Goal: Transaction & Acquisition: Book appointment/travel/reservation

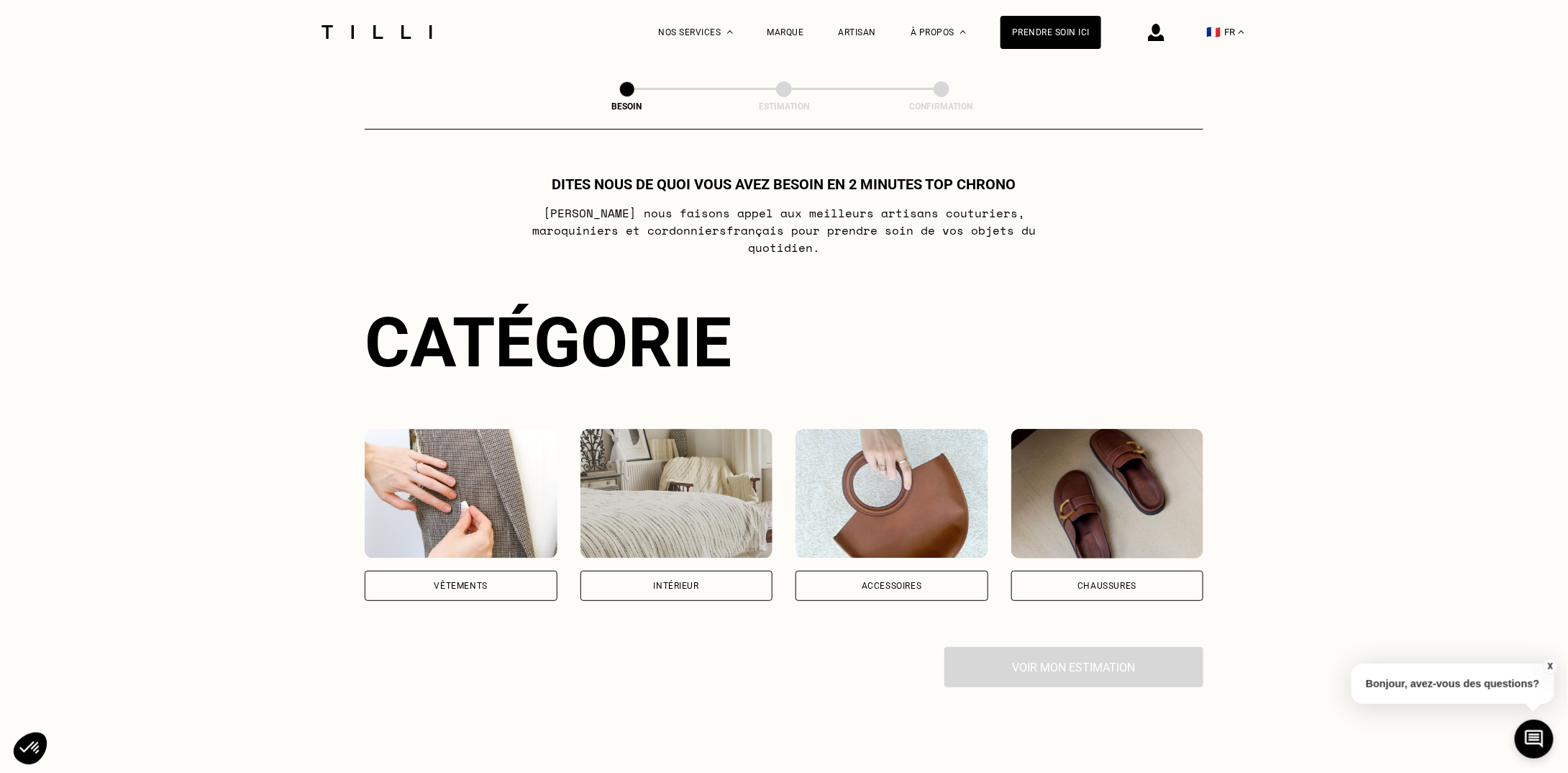
click at [432, 465] on img at bounding box center [461, 493] width 193 height 130
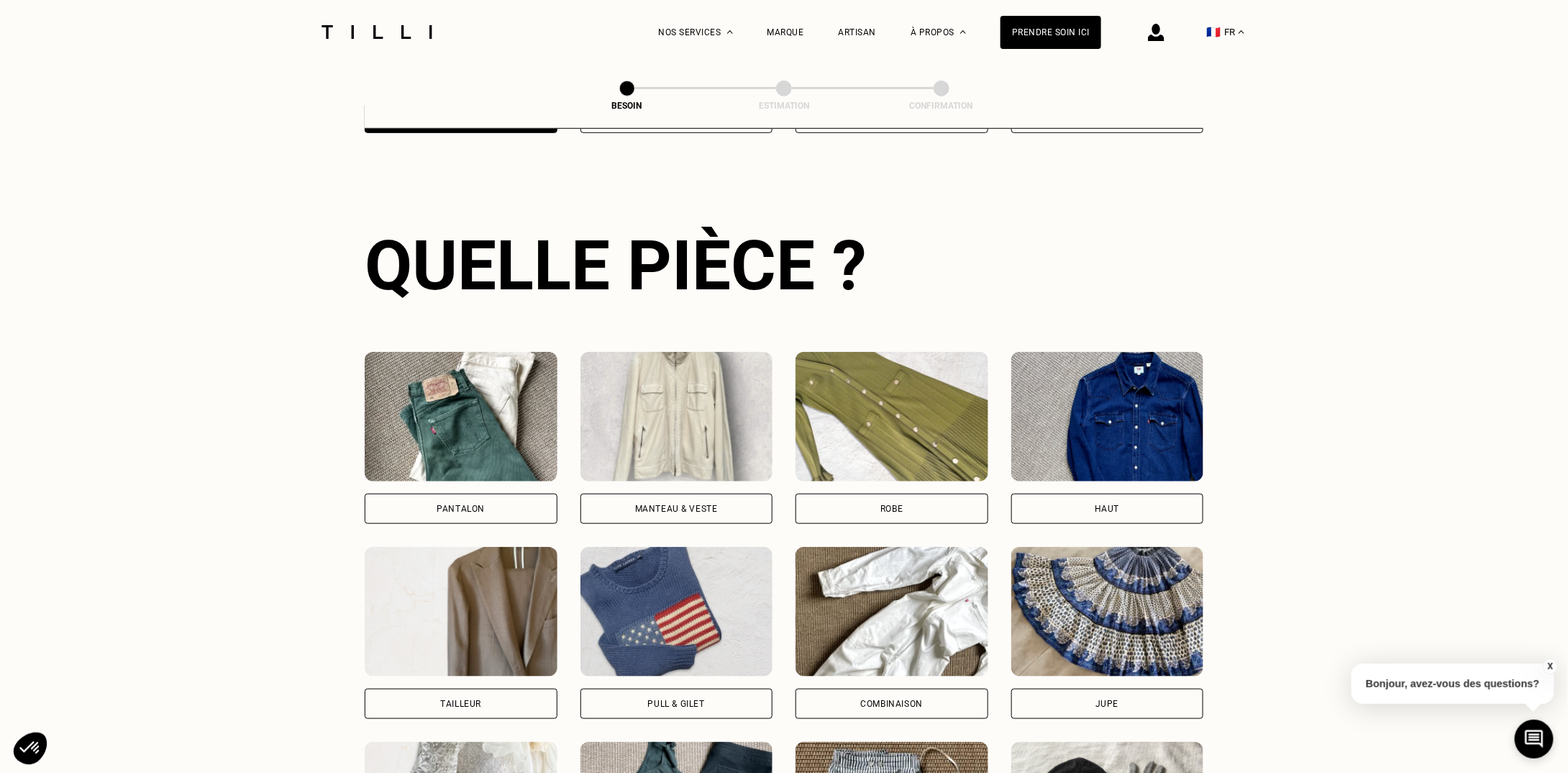
scroll to position [468, 0]
click at [668, 400] on img at bounding box center [677, 416] width 193 height 130
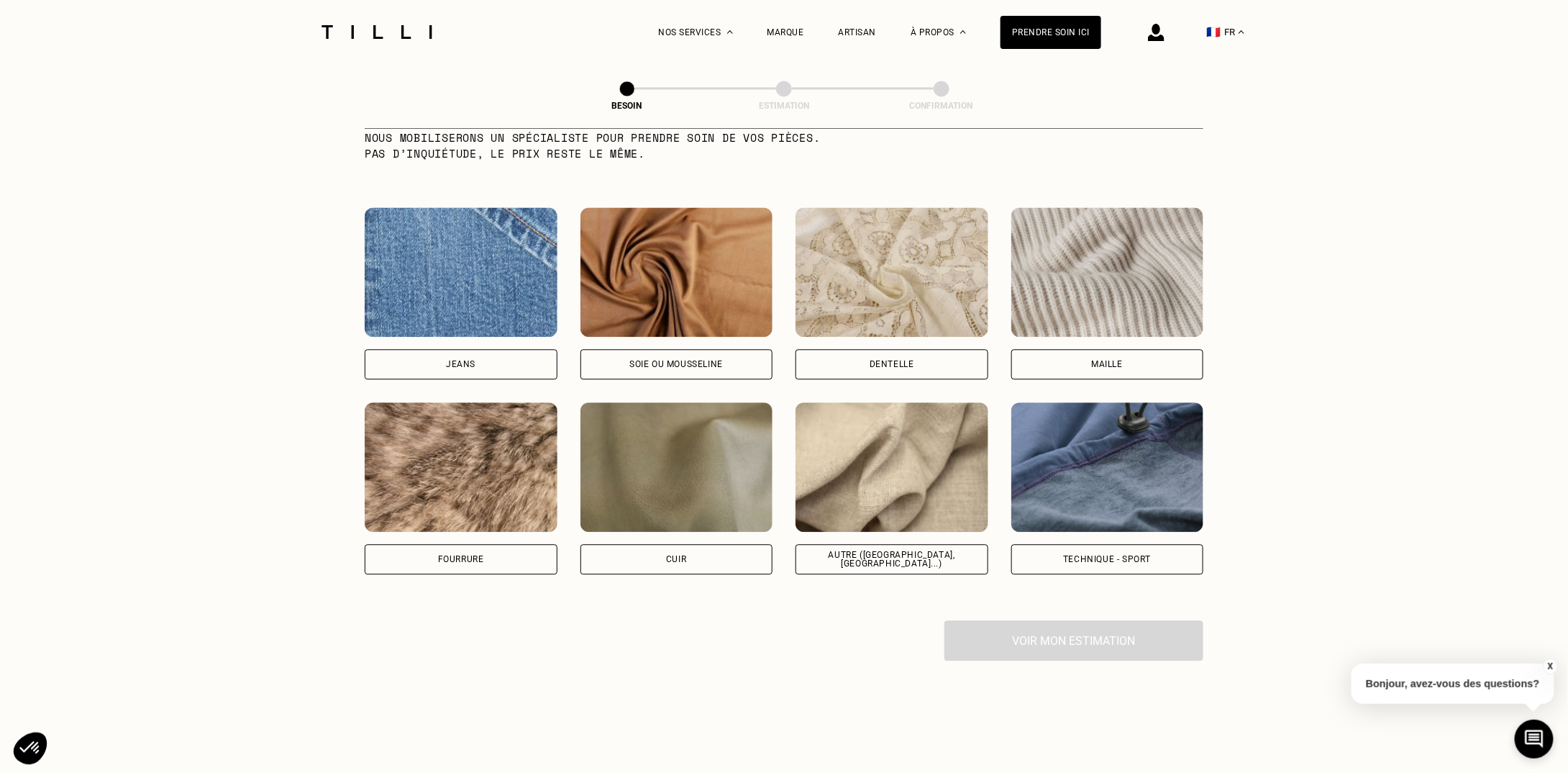
scroll to position [1500, 0]
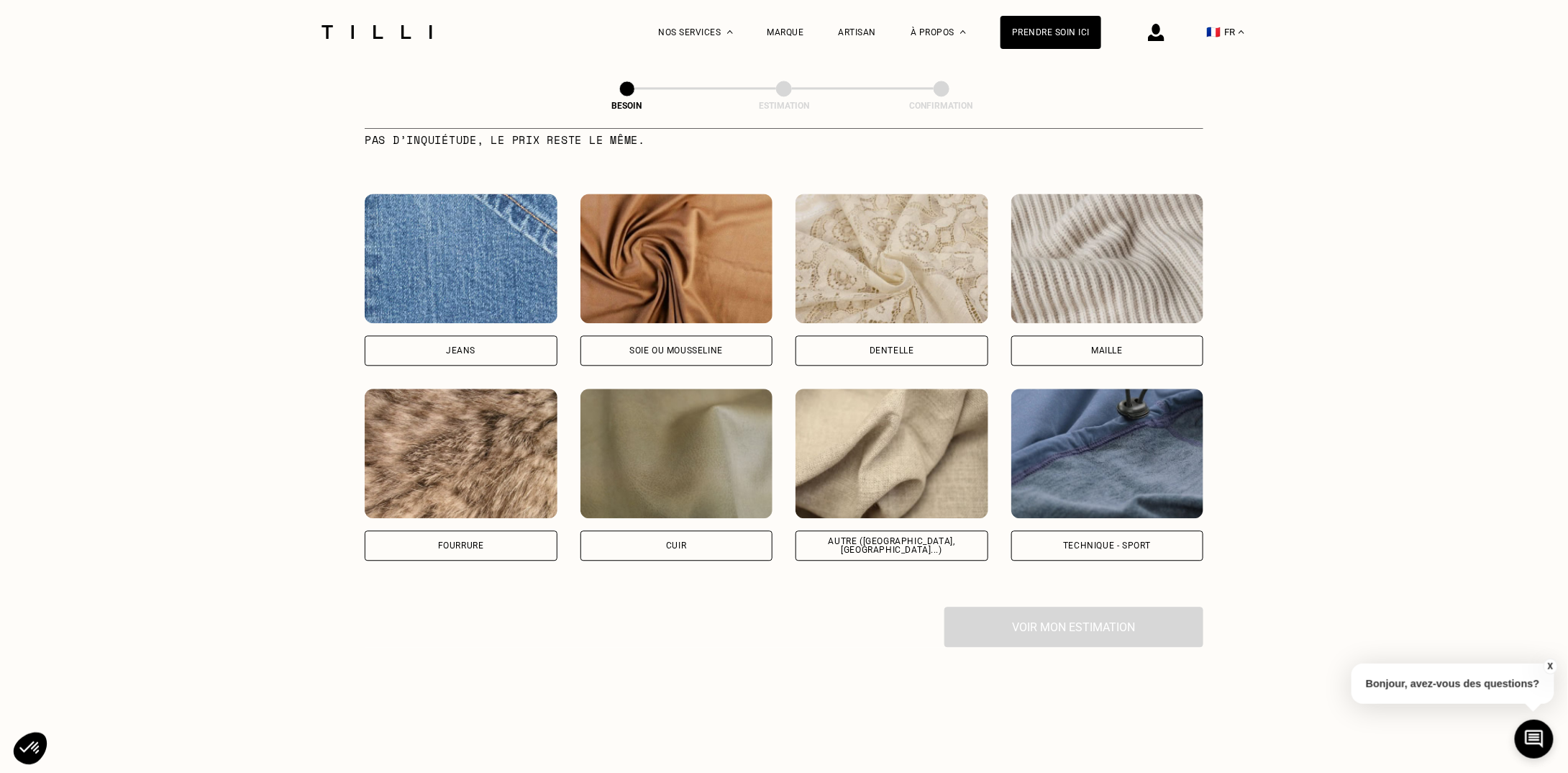
click at [999, 617] on div "Voir mon estimation" at bounding box center [784, 627] width 838 height 41
click at [987, 630] on div "Voir mon estimation" at bounding box center [784, 627] width 838 height 41
click at [1011, 622] on div "Voir mon estimation" at bounding box center [784, 627] width 838 height 41
click at [872, 471] on img at bounding box center [891, 453] width 193 height 130
select select "FR"
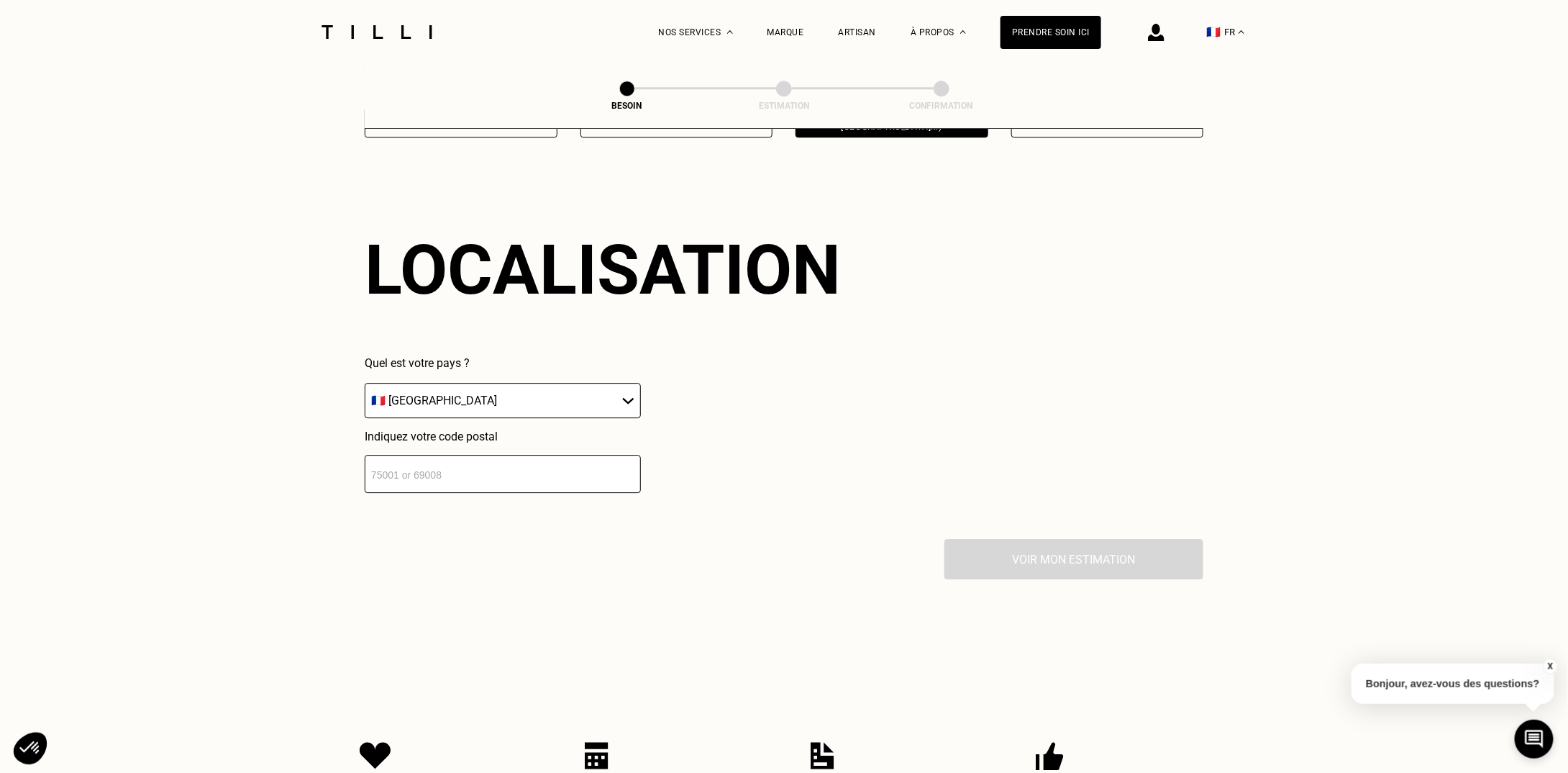
scroll to position [1930, 0]
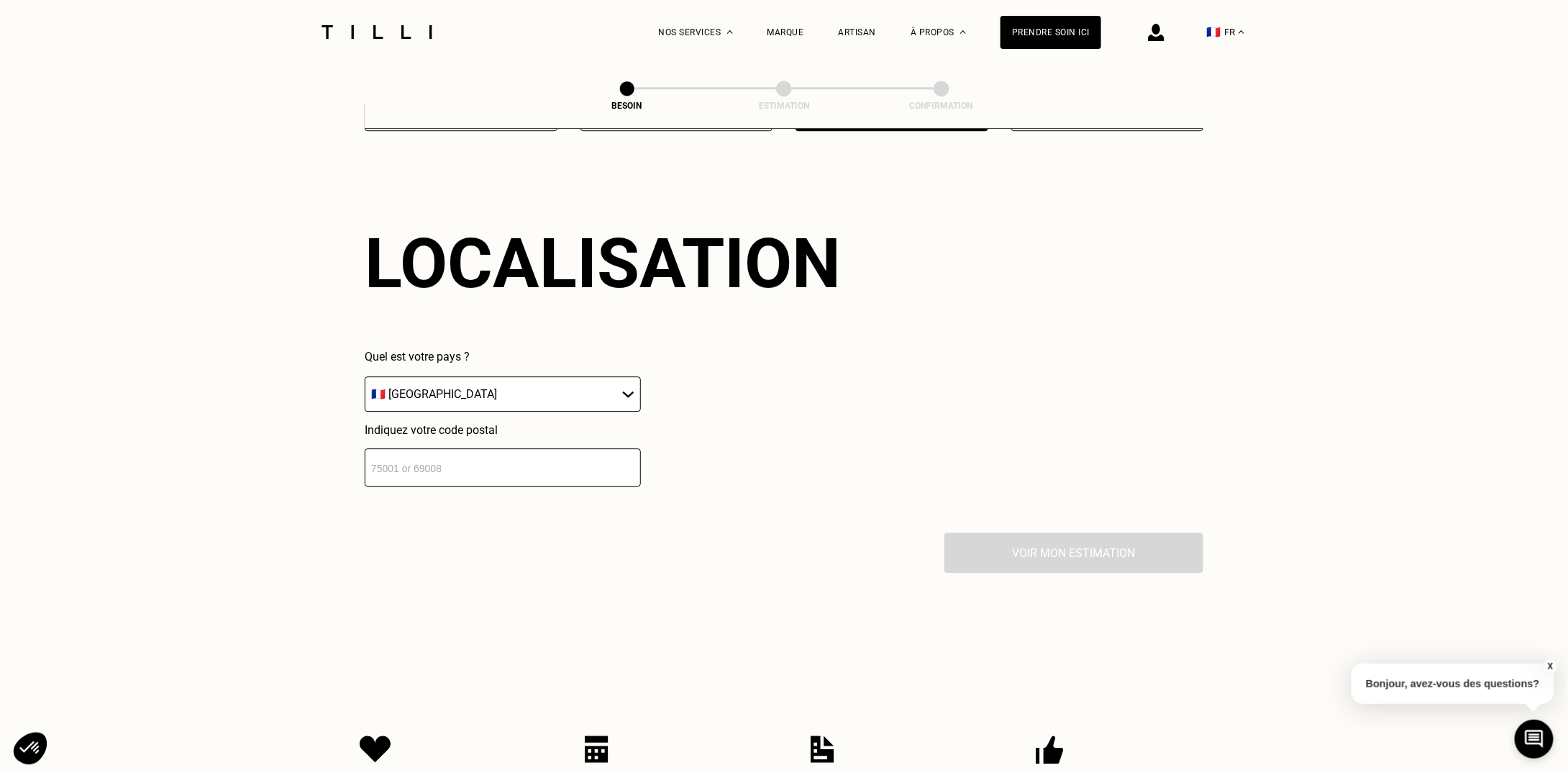
click at [512, 456] on input "number" at bounding box center [502, 467] width 276 height 38
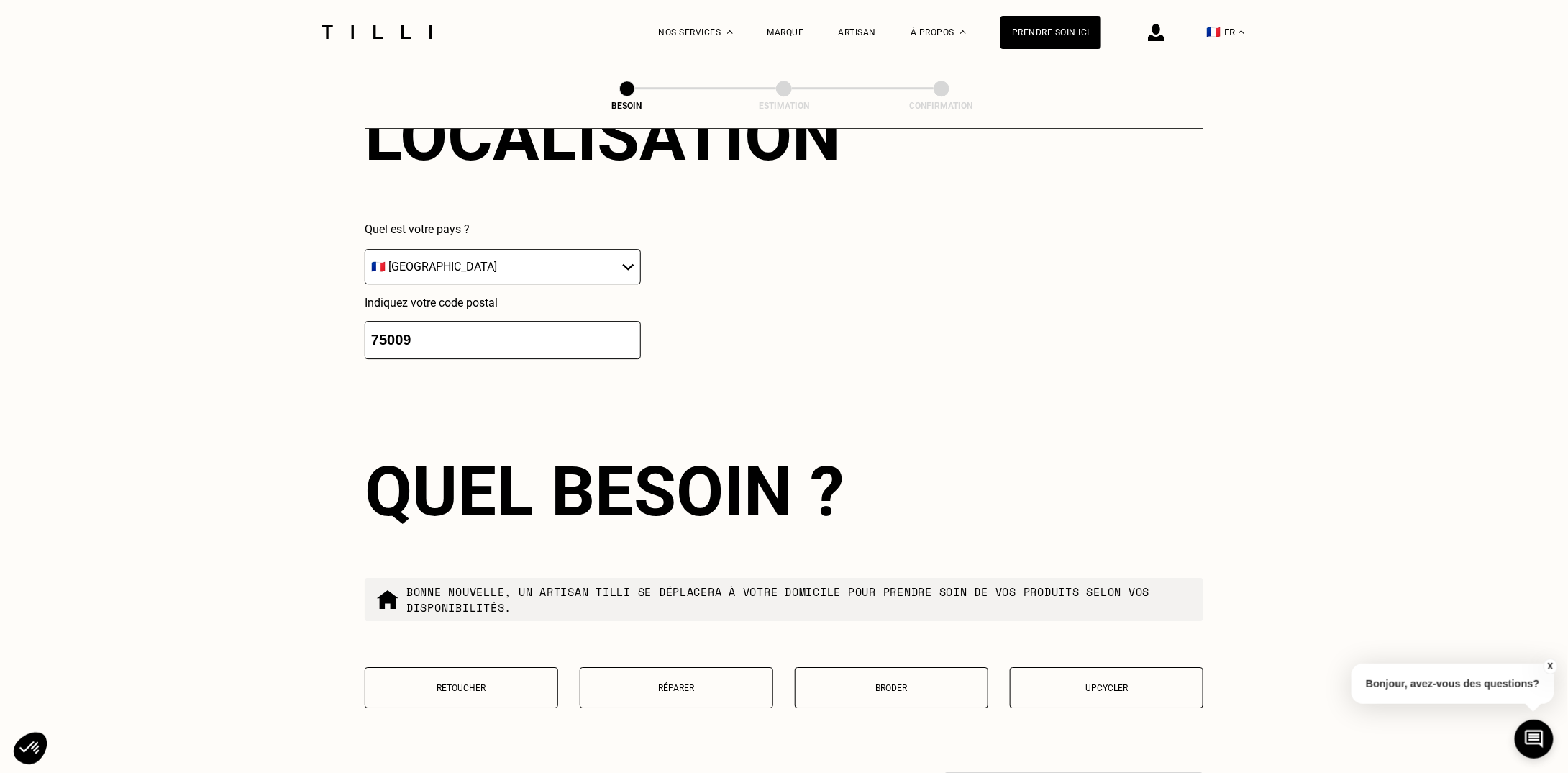
scroll to position [2287, 0]
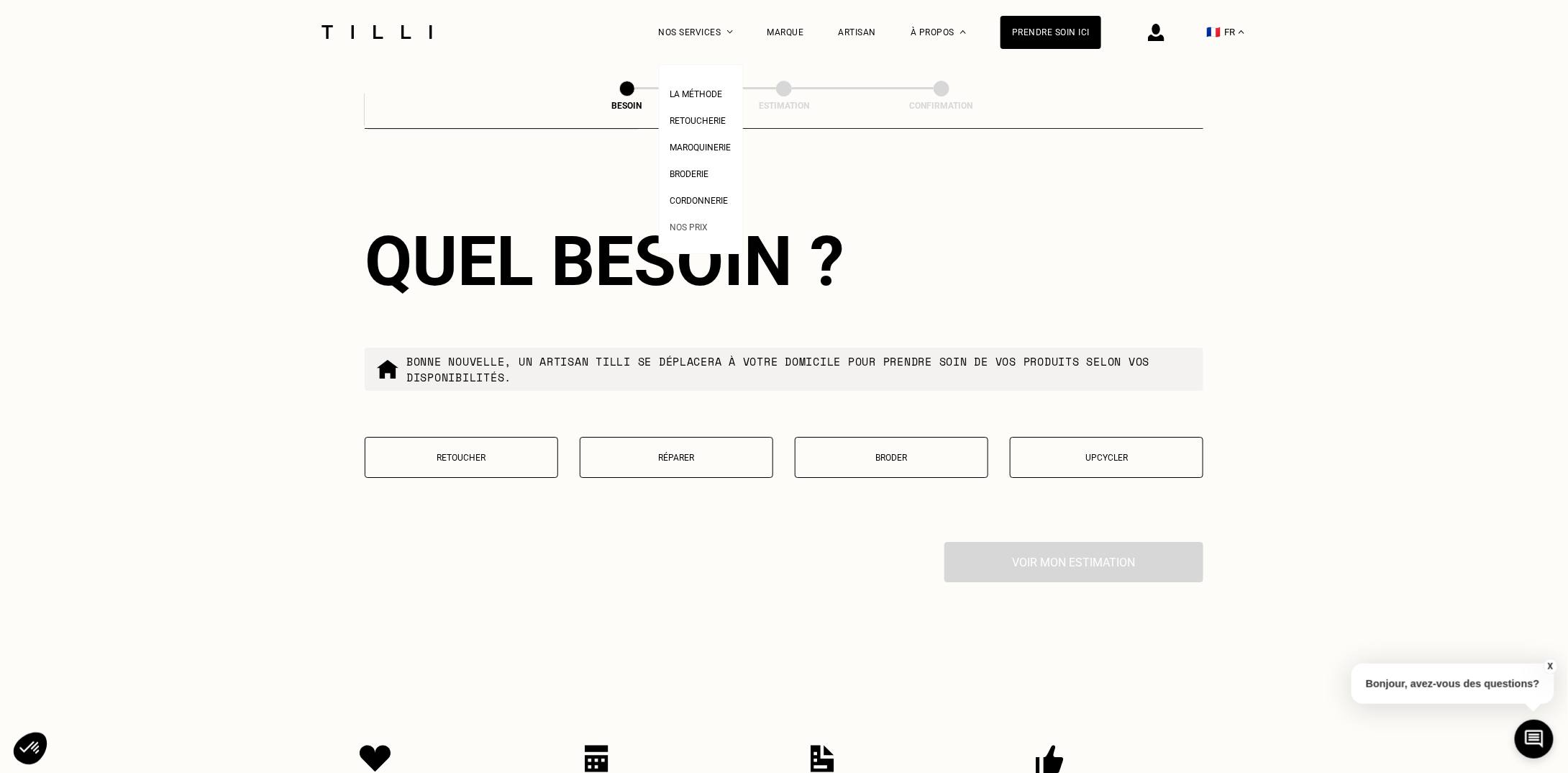
type input "75009"
click at [702, 227] on span "Nos prix" at bounding box center [690, 227] width 38 height 10
select select "FR"
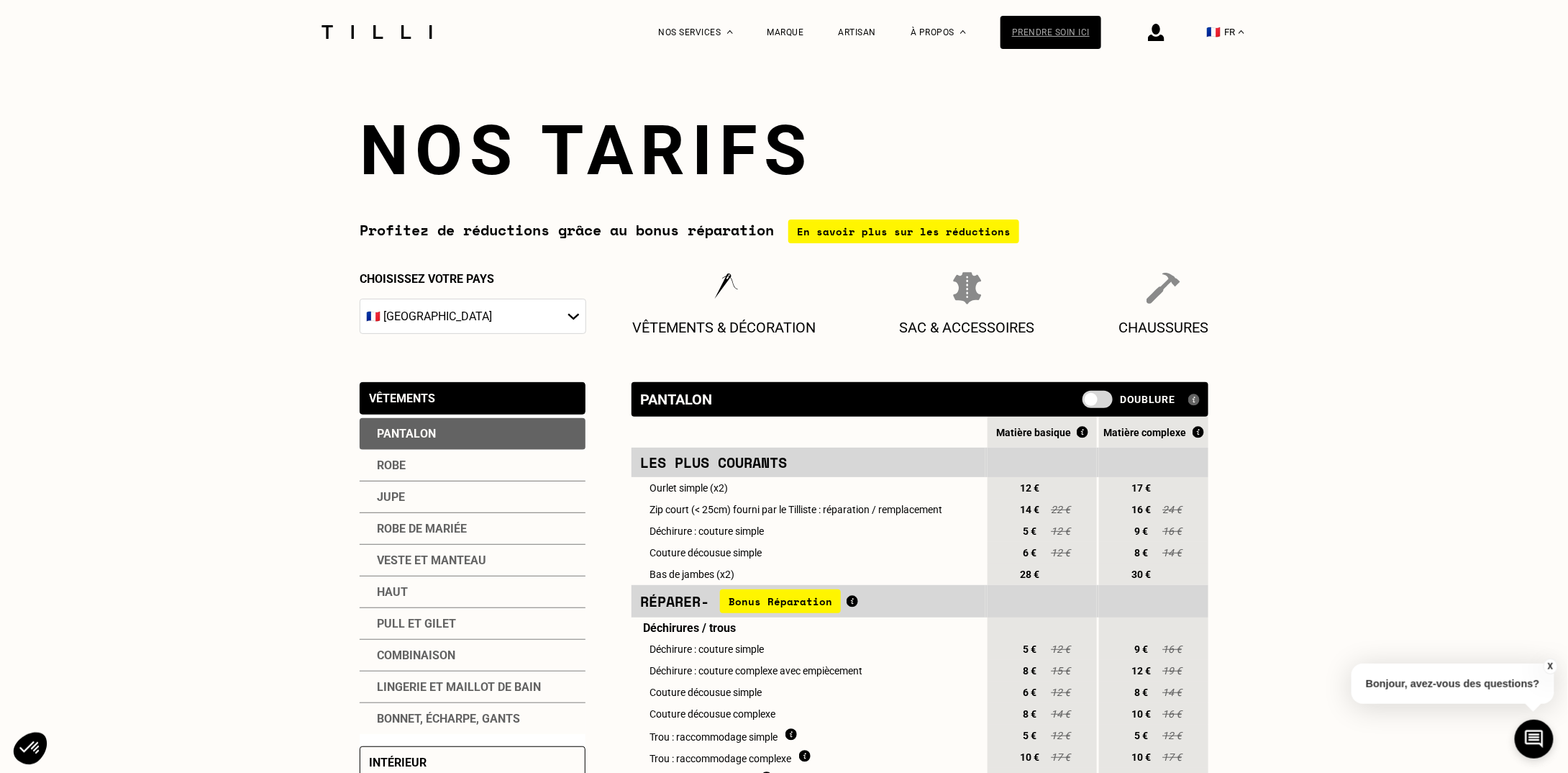
click at [1038, 41] on div "Prendre soin ici" at bounding box center [1050, 32] width 100 height 33
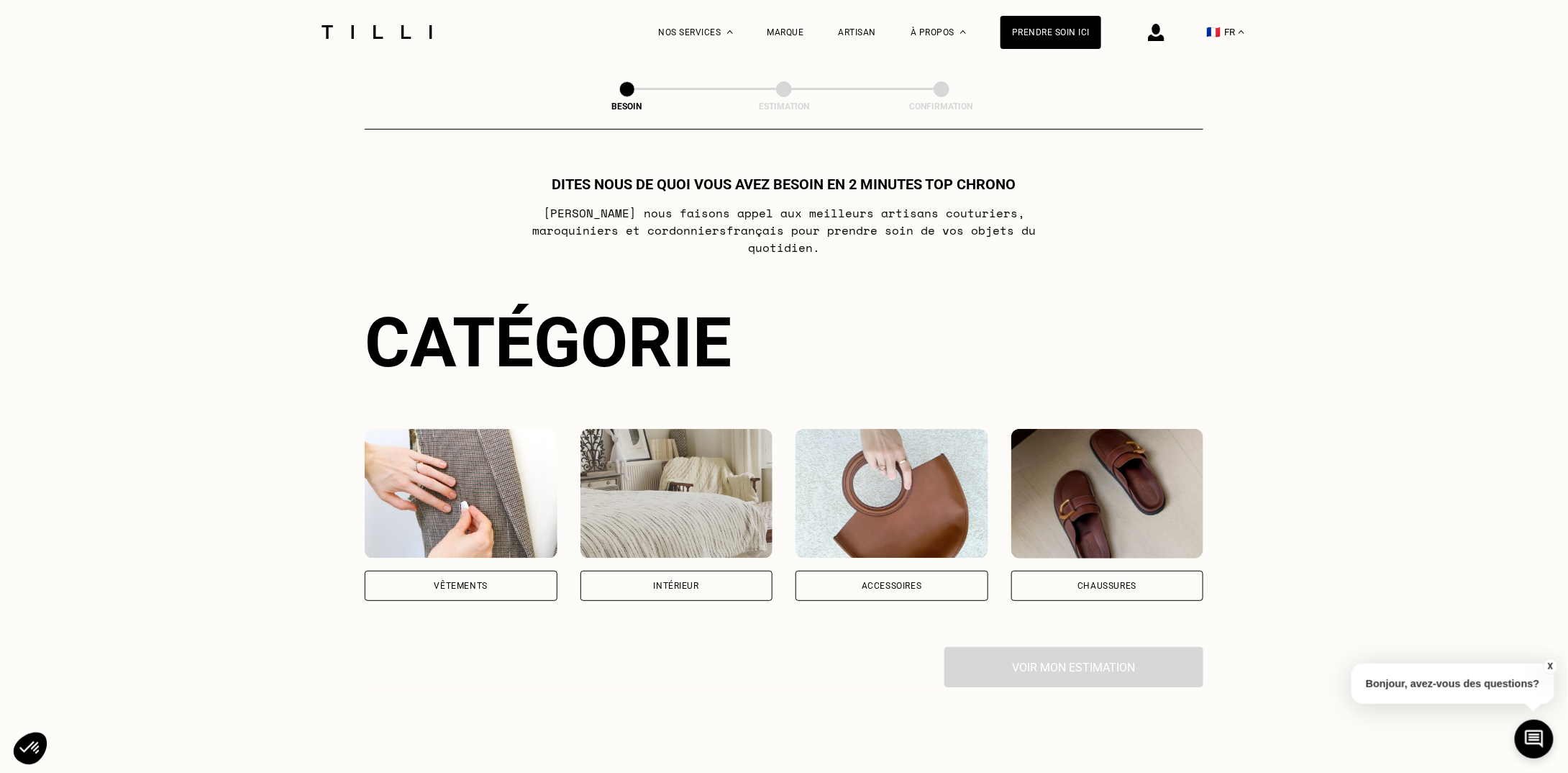
click at [475, 467] on img at bounding box center [461, 493] width 193 height 130
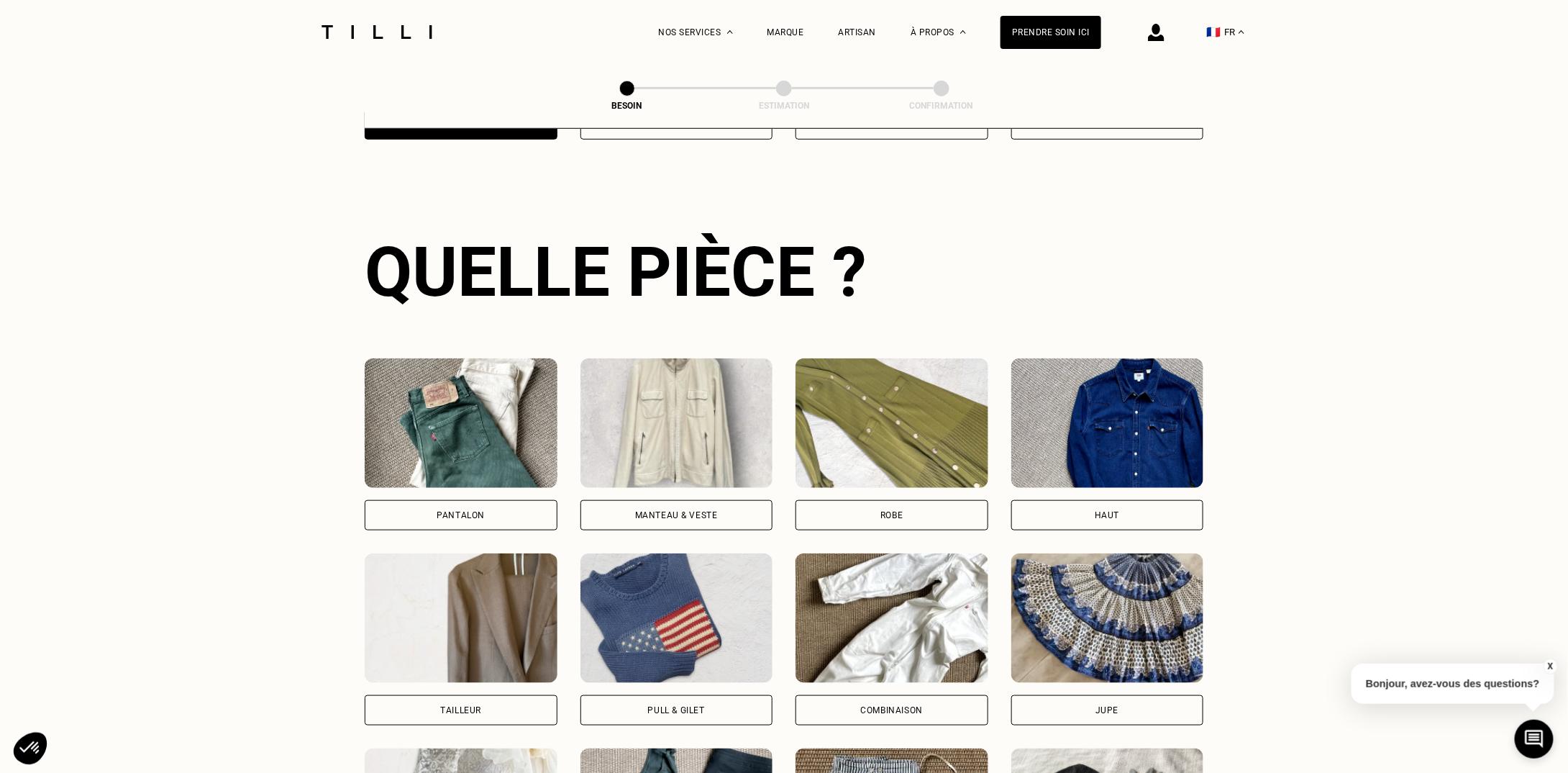
scroll to position [468, 0]
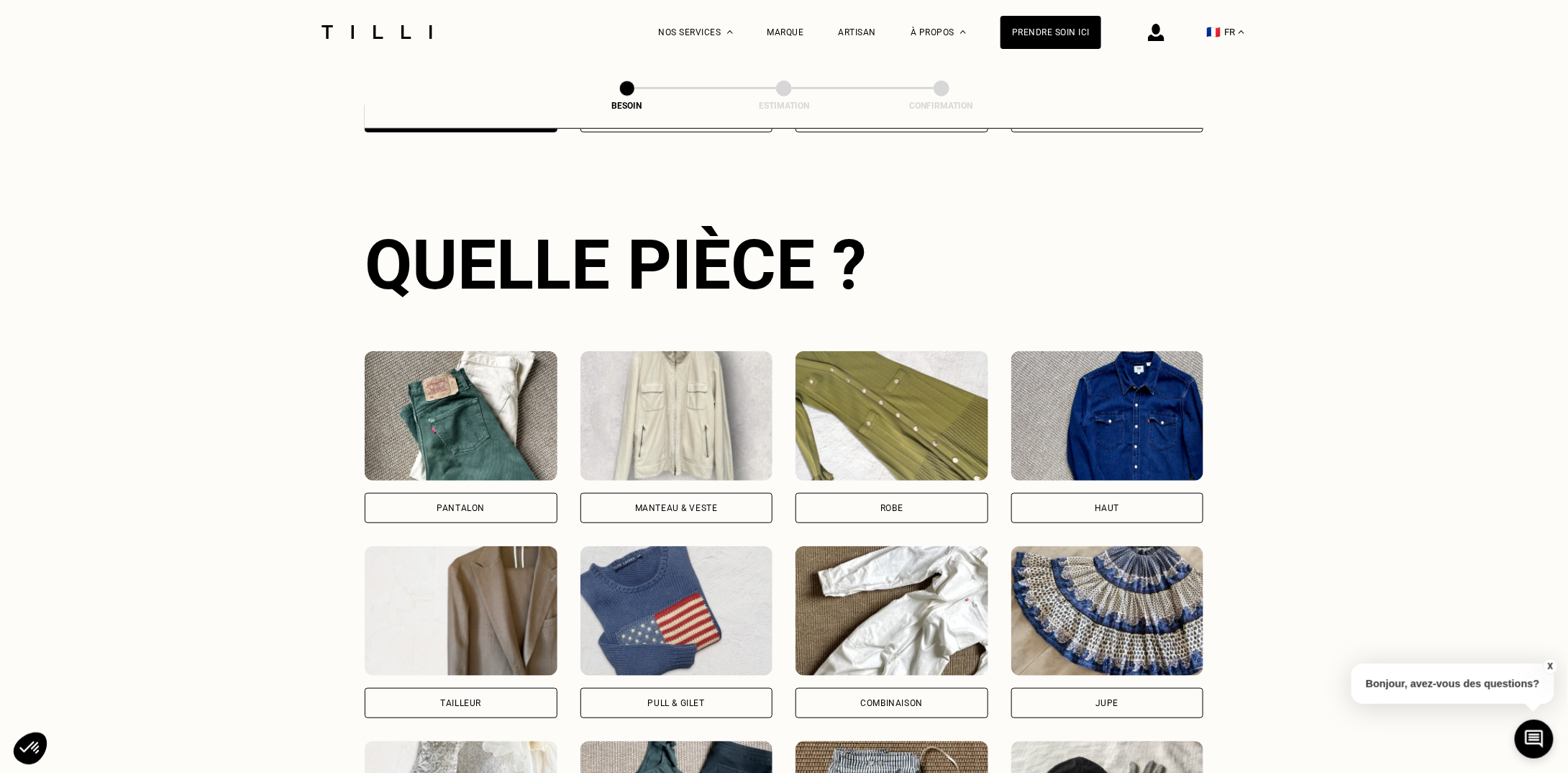
click at [693, 427] on img at bounding box center [677, 416] width 193 height 130
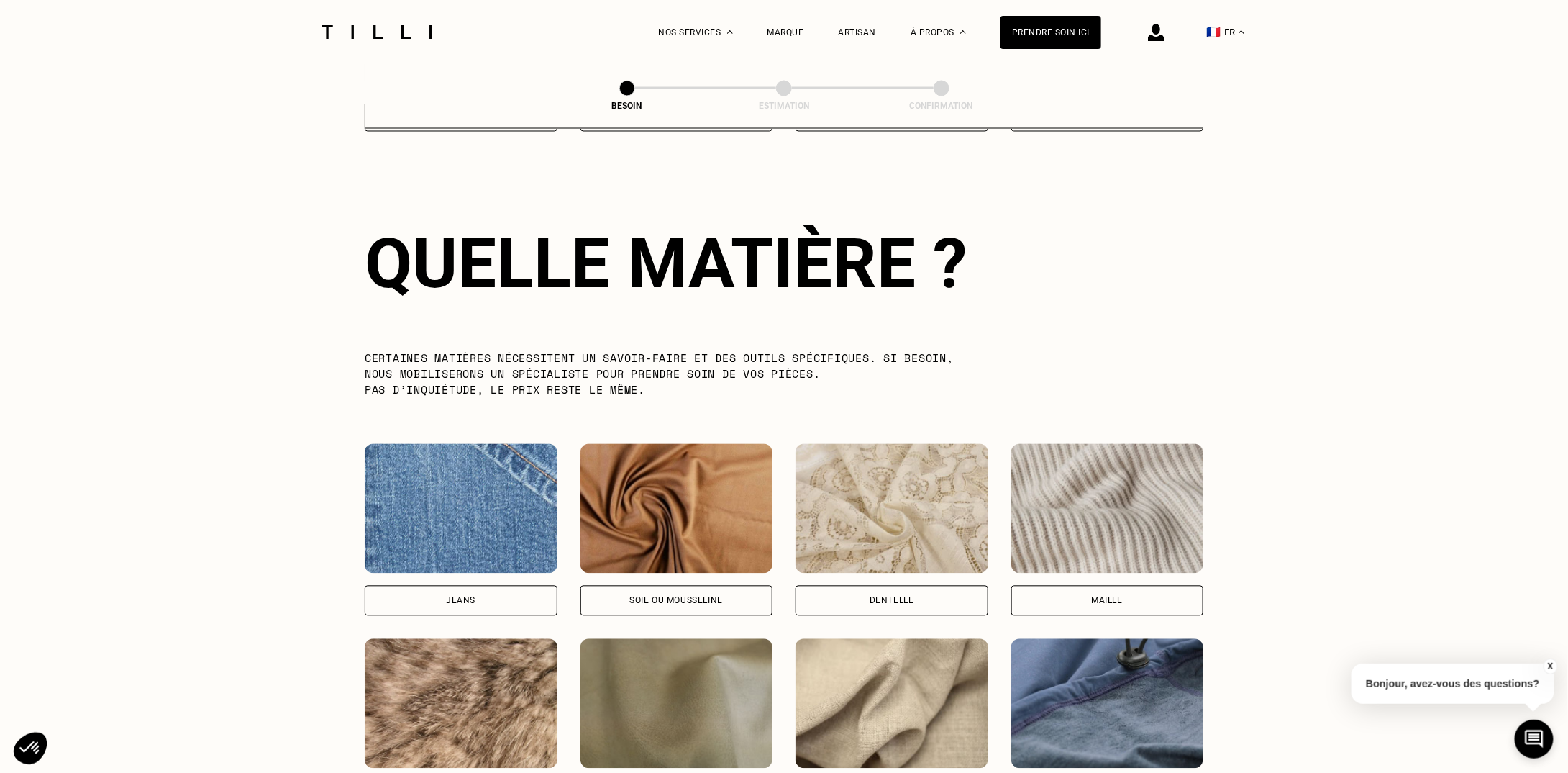
scroll to position [1250, 0]
click at [856, 677] on img at bounding box center [891, 704] width 193 height 130
select select "FR"
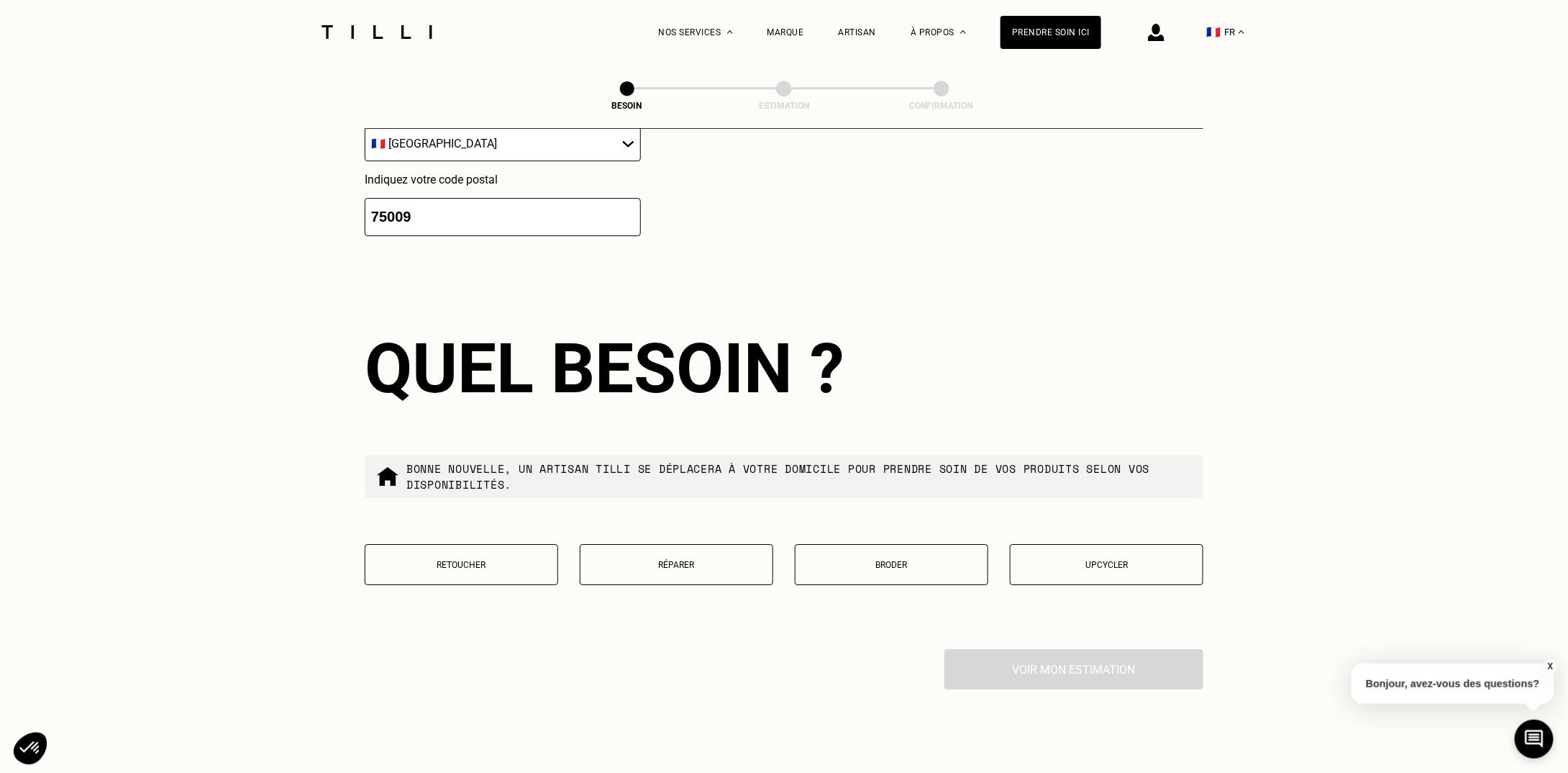
scroll to position [2182, 0]
